Goal: Check status

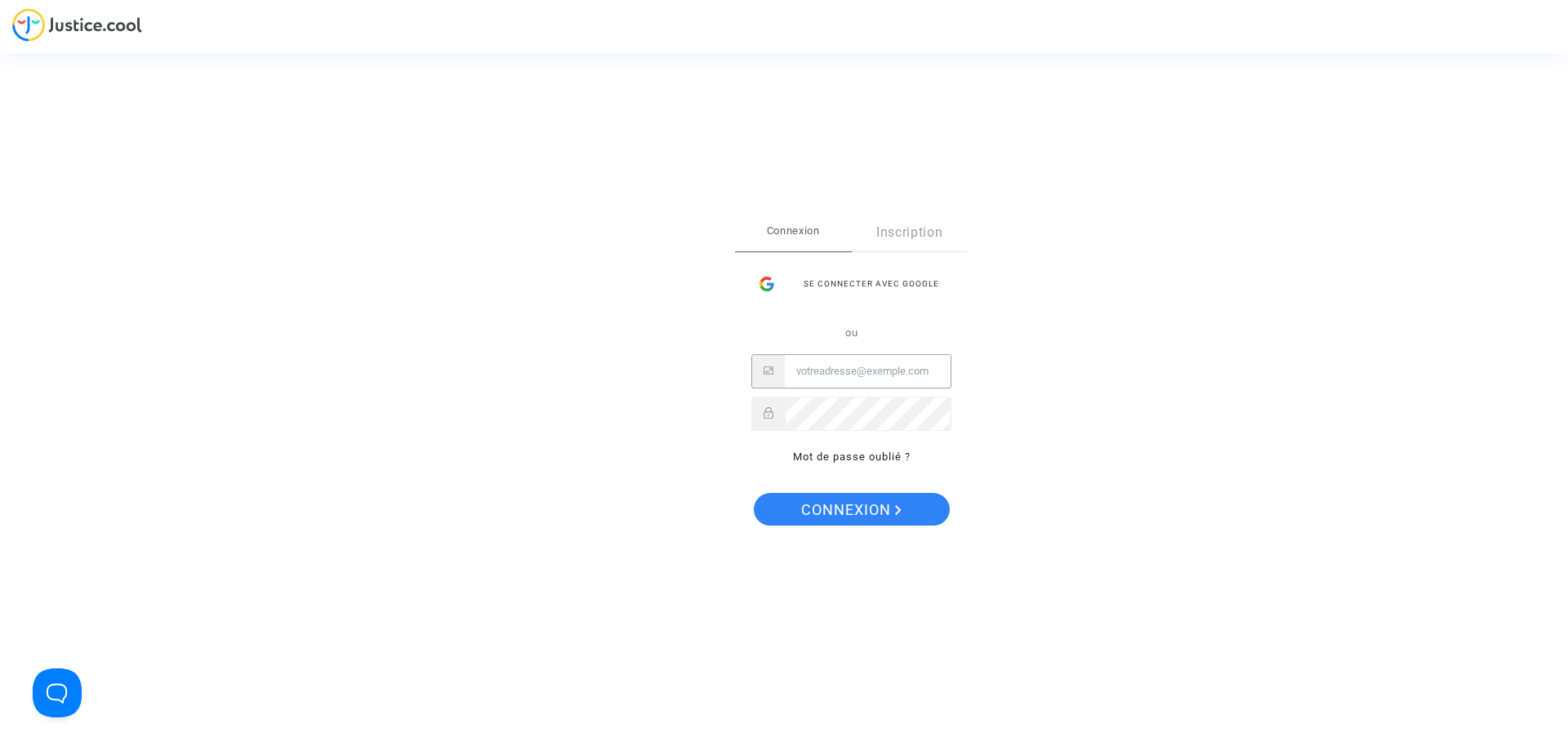
click at [861, 376] on input "Email" at bounding box center [867, 372] width 166 height 33
type input "npassicos@yahoo.fr"
click at [861, 515] on span "Connexion" at bounding box center [852, 509] width 101 height 34
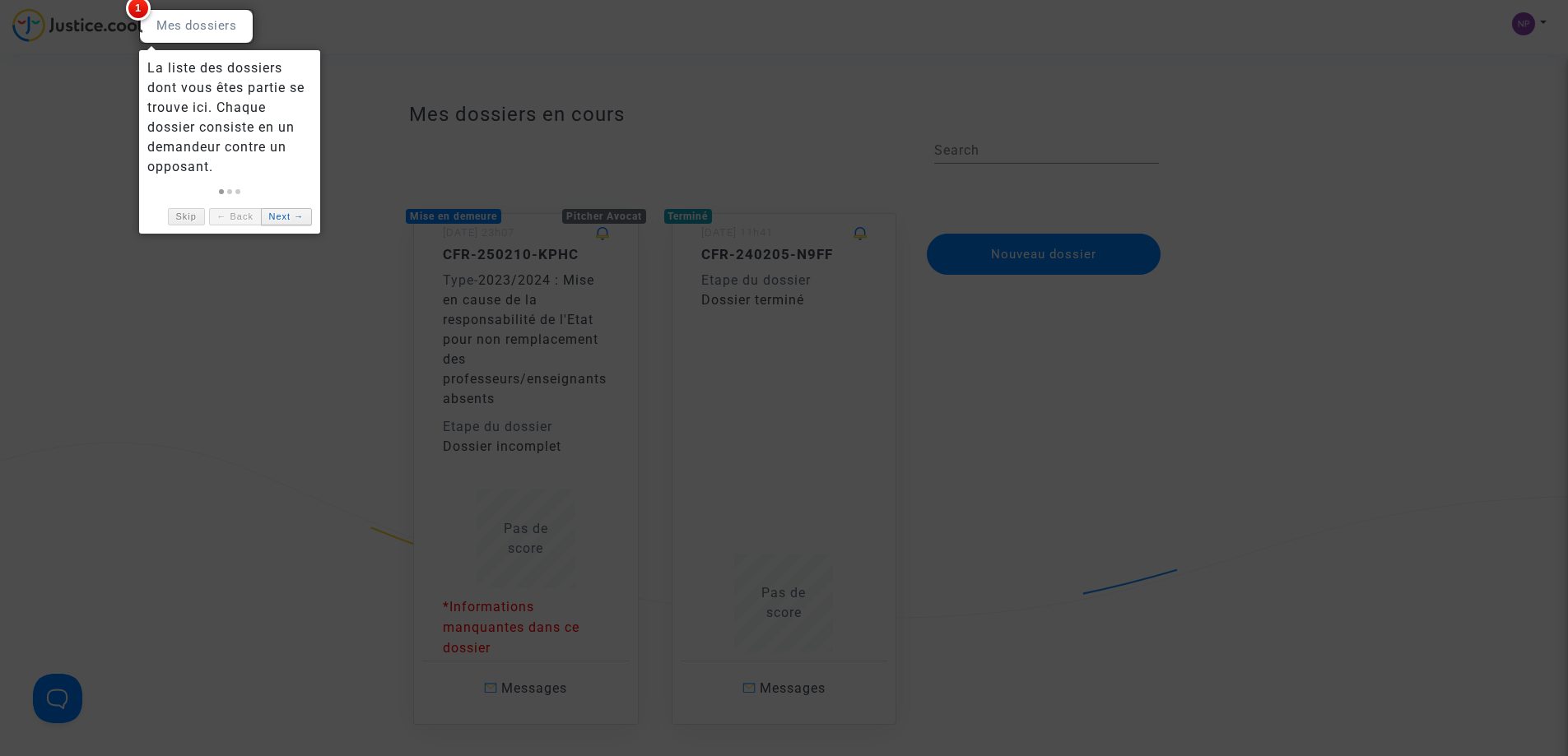
click at [287, 218] on link "Next →" at bounding box center [286, 217] width 51 height 18
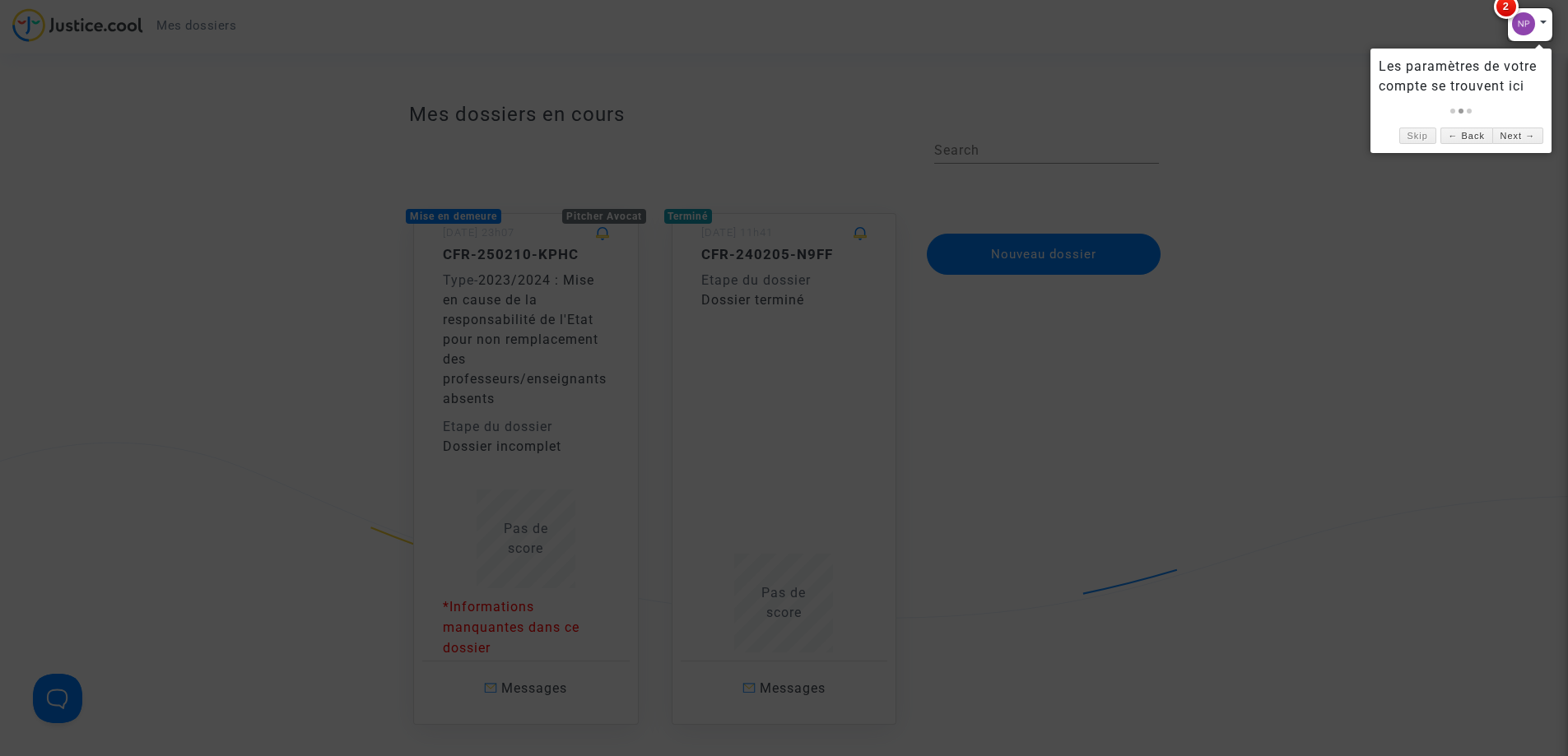
click at [260, 275] on div at bounding box center [784, 378] width 1568 height 756
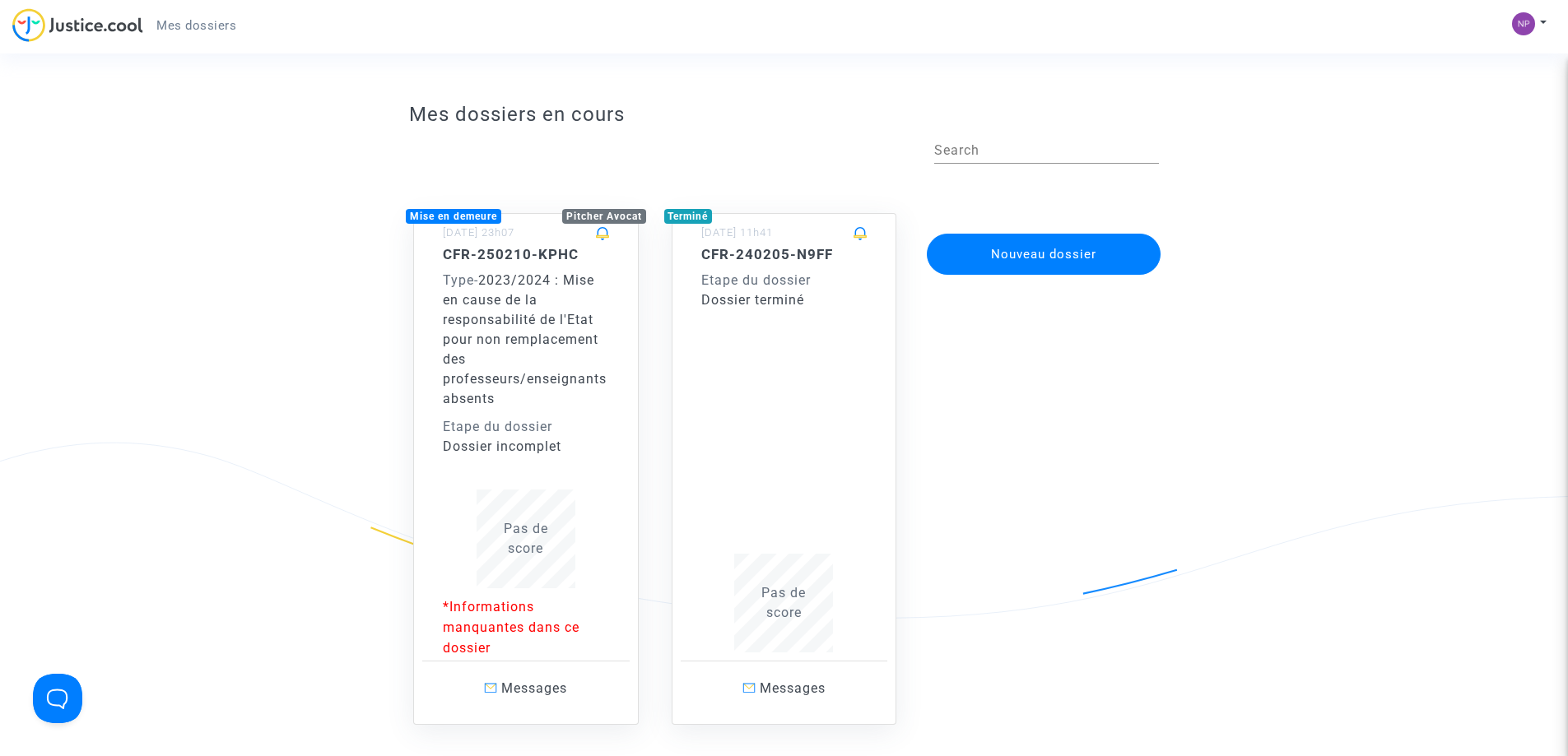
click at [1012, 343] on div "Nouveau dossier" at bounding box center [1042, 453] width 258 height 546
click at [507, 374] on span "2023/2024 : Mise en cause de la responsabilité de l'Etat pour non remplacement …" at bounding box center [524, 339] width 164 height 134
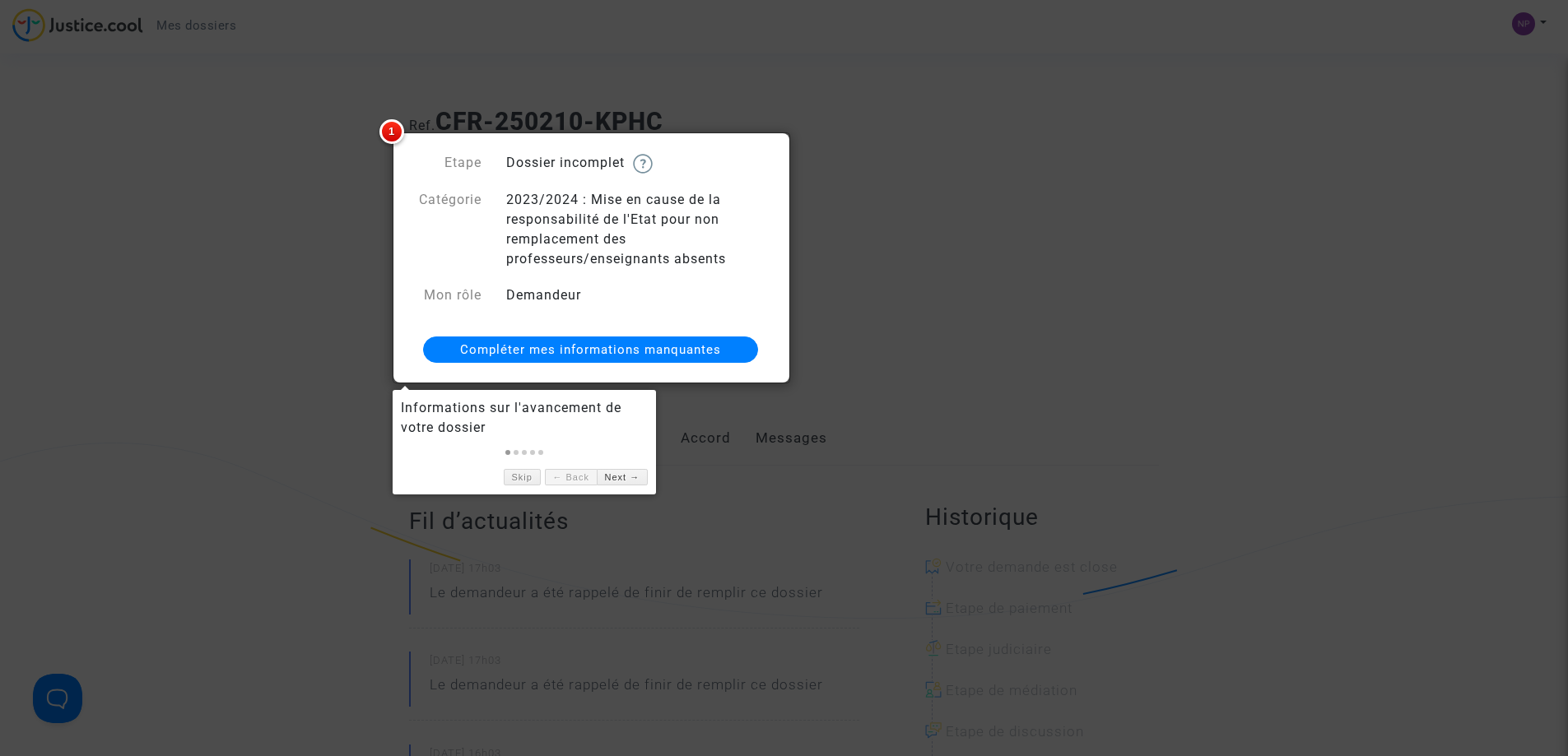
click at [1236, 390] on div at bounding box center [784, 378] width 1568 height 756
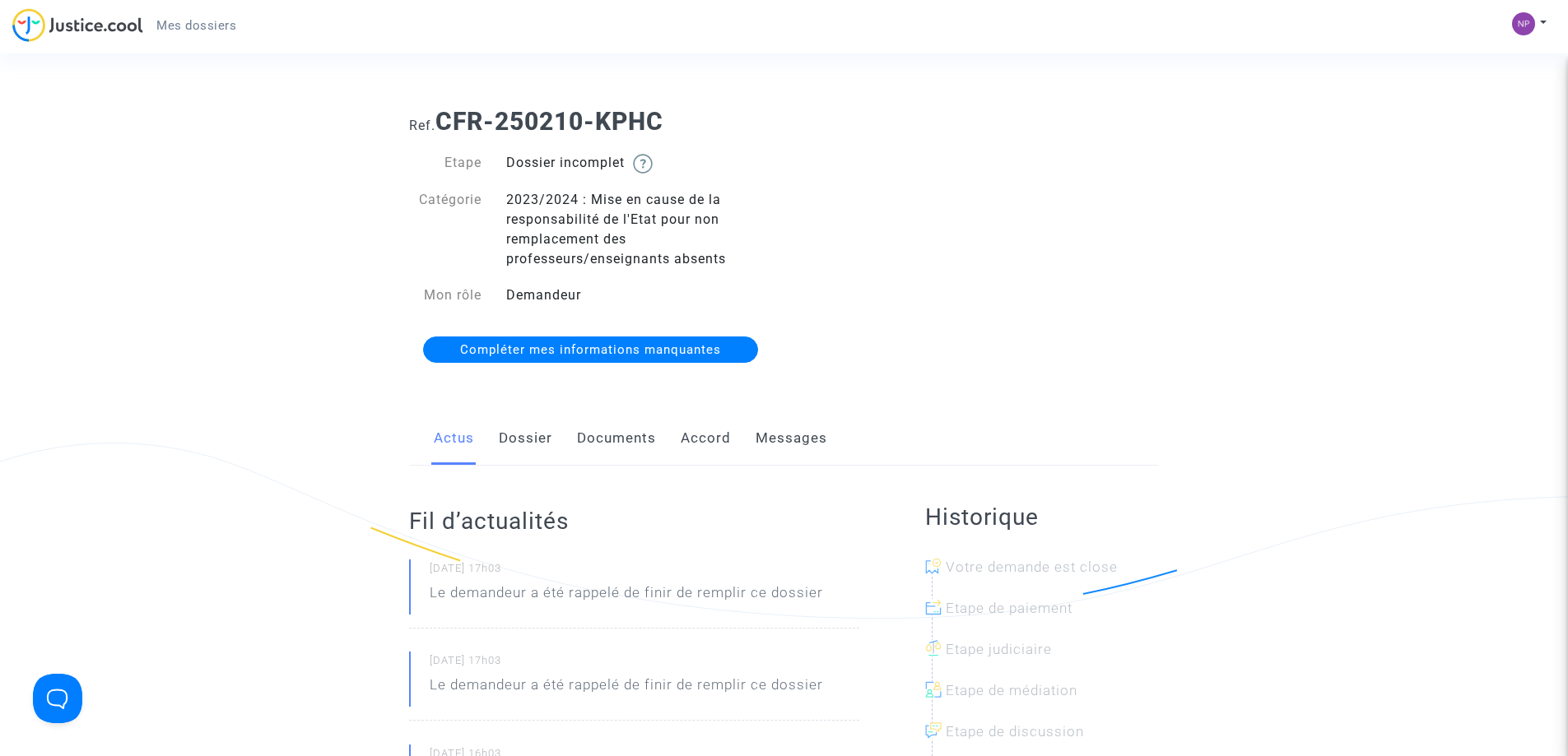
click at [601, 435] on link "Documents" at bounding box center [617, 439] width 79 height 54
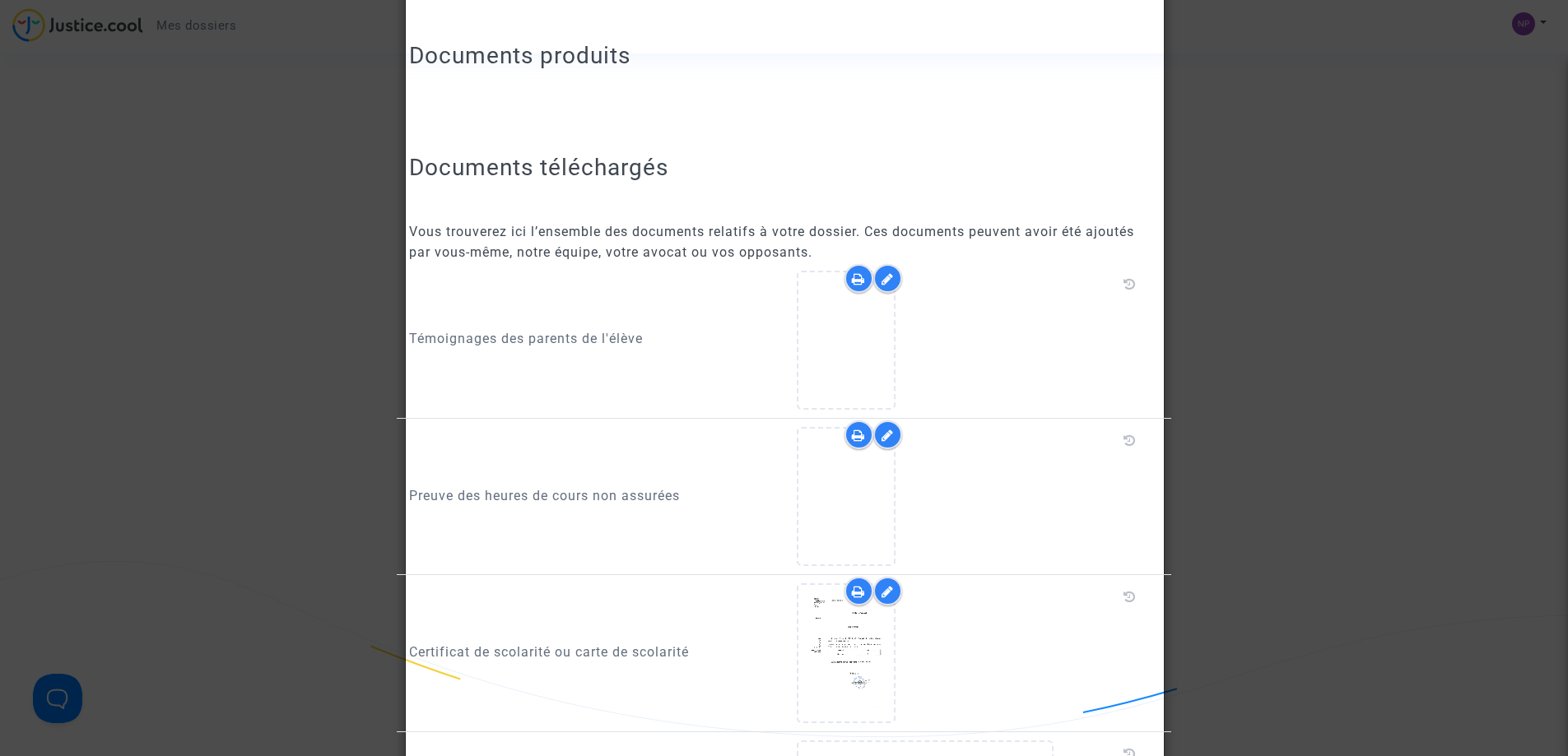
scroll to position [741, 0]
